Goal: Information Seeking & Learning: Learn about a topic

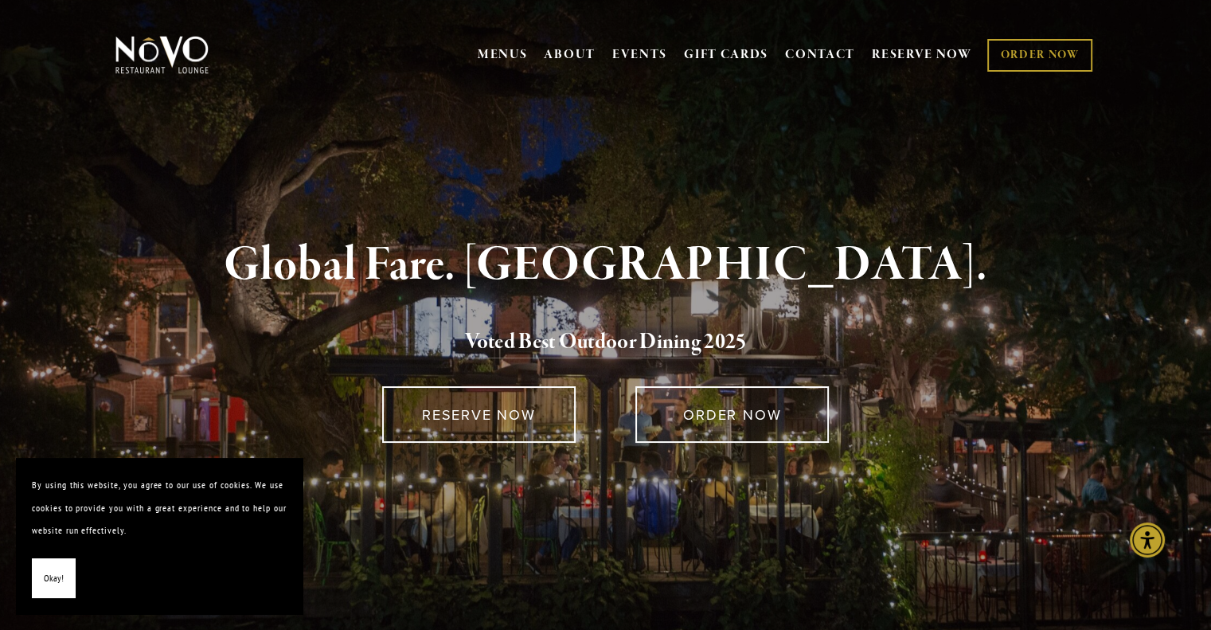
click at [893, 196] on div "Global Fare. [GEOGRAPHIC_DATA]. Voted Best Outdoor Dining 202 5 RESERVE NOW ORD…" at bounding box center [606, 400] width 1146 height 525
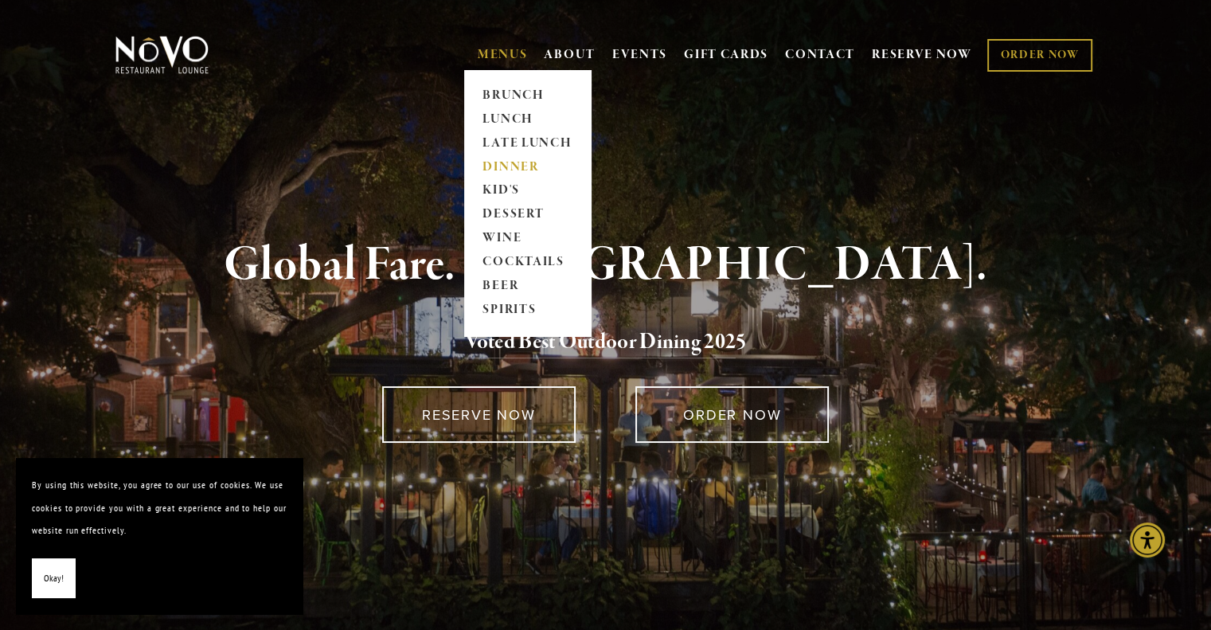
click at [497, 162] on link "DINNER" at bounding box center [527, 167] width 99 height 24
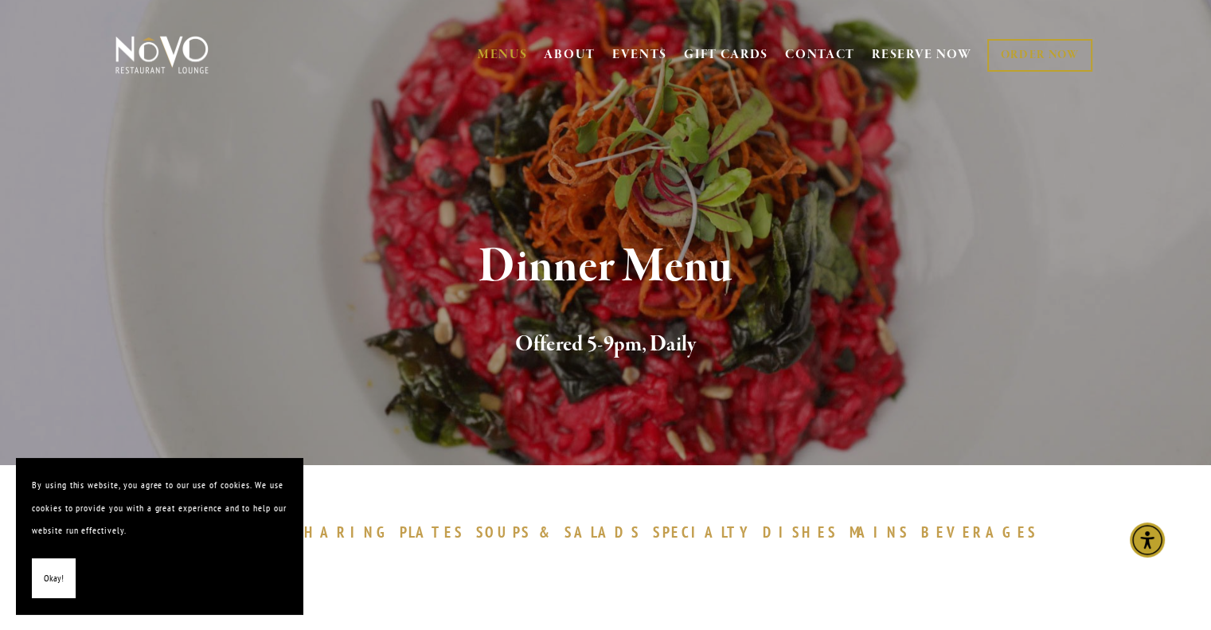
click at [54, 570] on span "Okay!" at bounding box center [54, 578] width 20 height 23
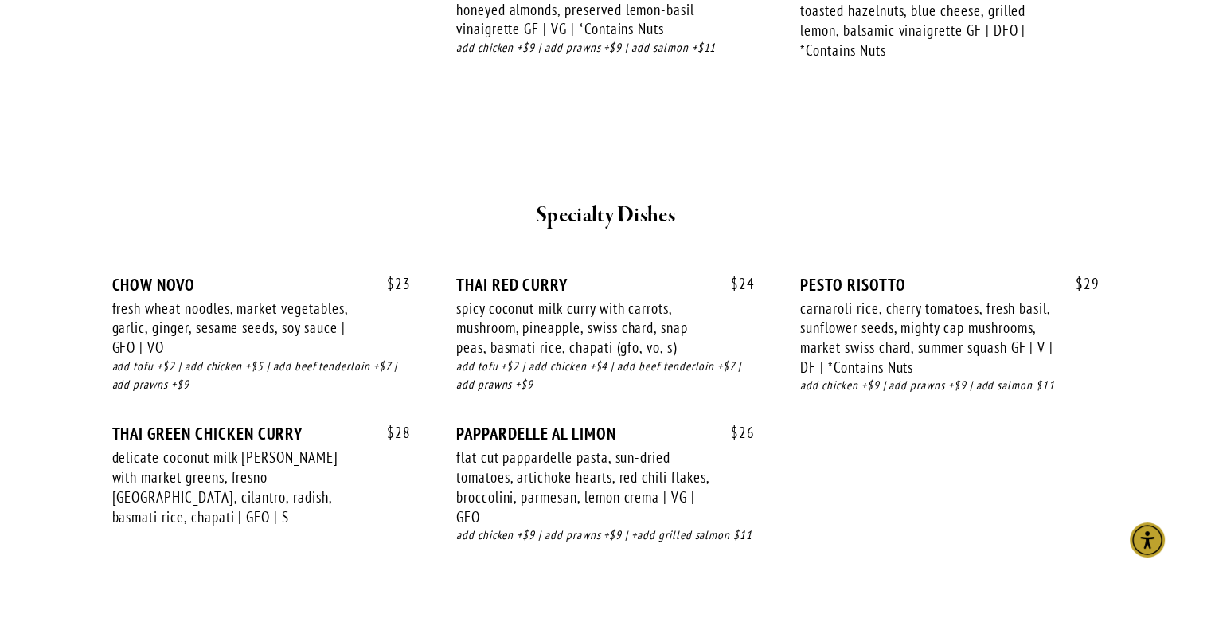
scroll to position [2038, 0]
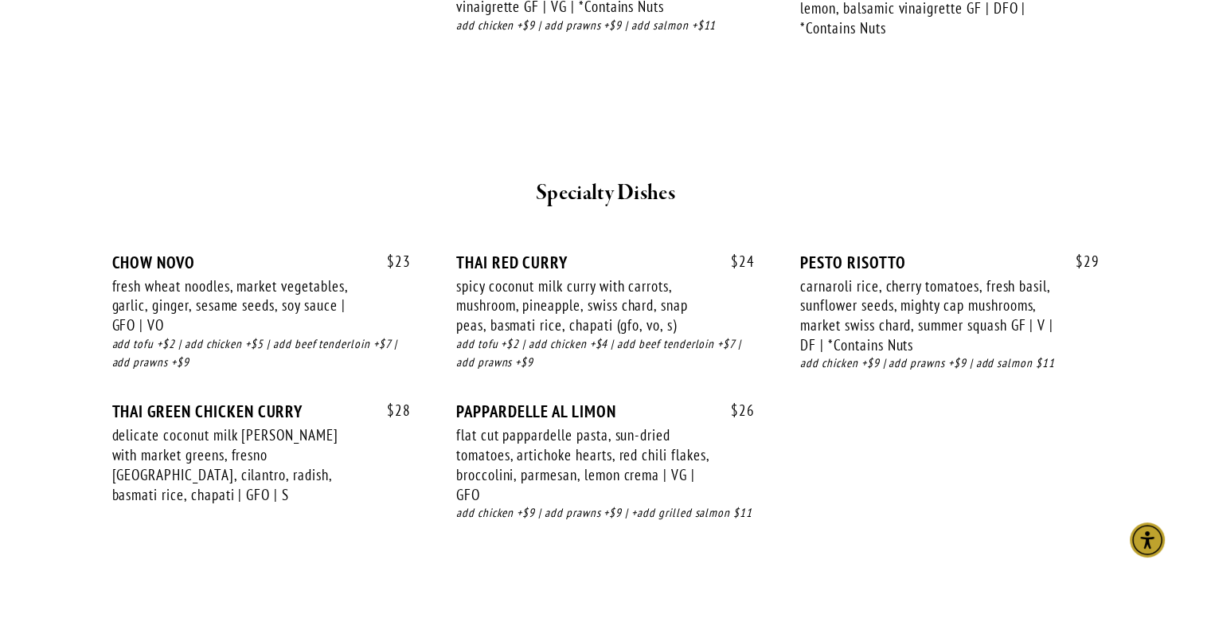
click at [905, 468] on div "$ 23 CHOW NOVO fresh wheat noodles, market vegetables, garlic, ginger, sesame s…" at bounding box center [605, 402] width 987 height 300
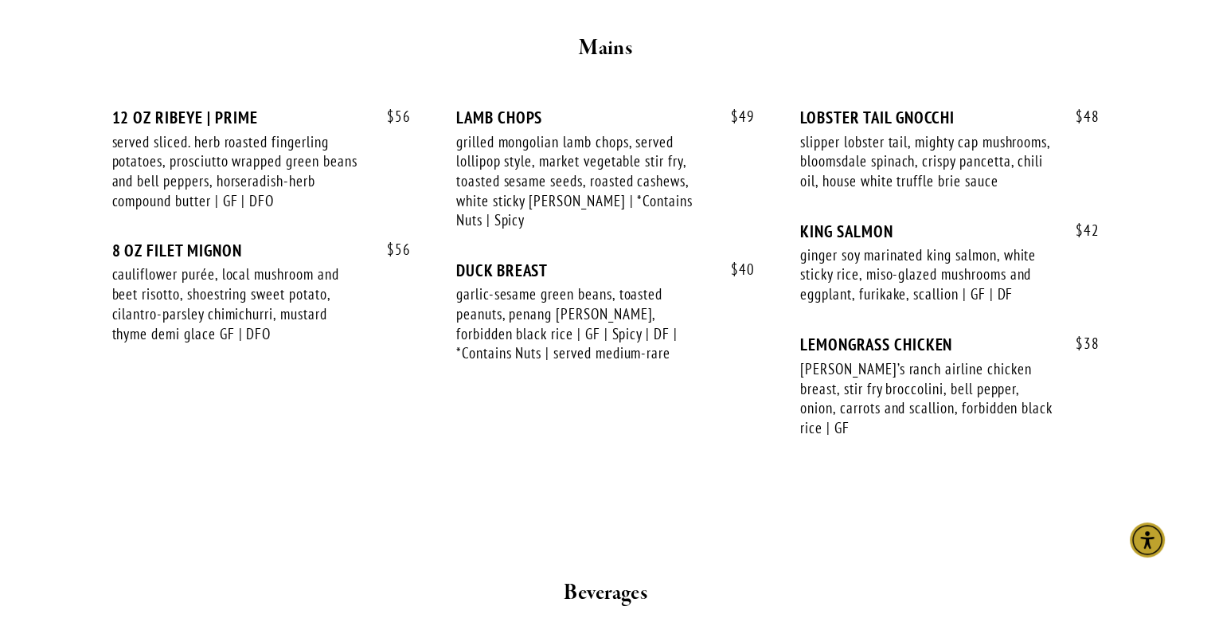
scroll to position [2682, 0]
